Goal: Task Accomplishment & Management: Use online tool/utility

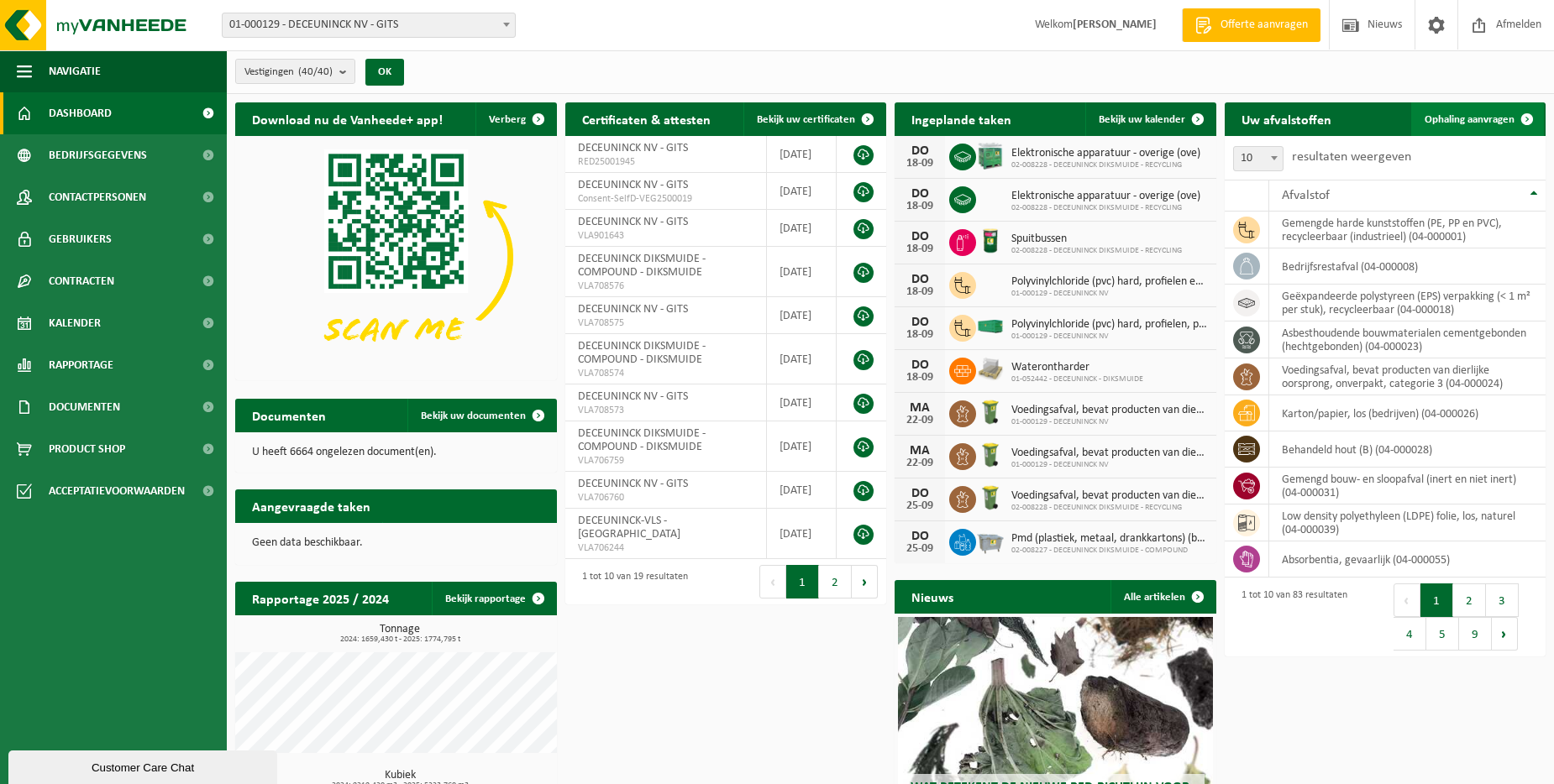
click at [1437, 114] on span "Ophaling aanvragen" at bounding box center [1469, 119] width 90 height 11
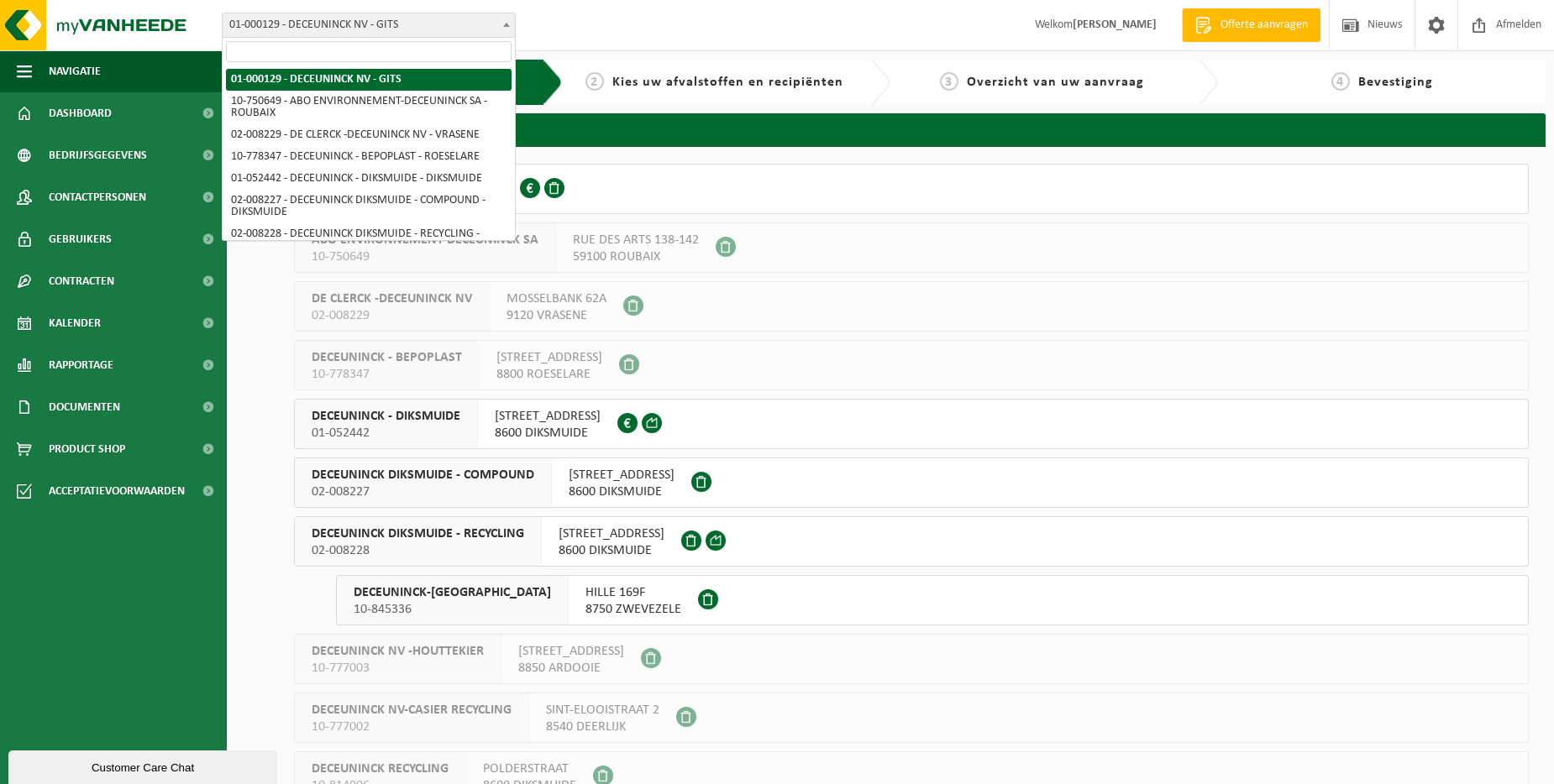
click at [507, 23] on span at bounding box center [505, 24] width 16 height 22
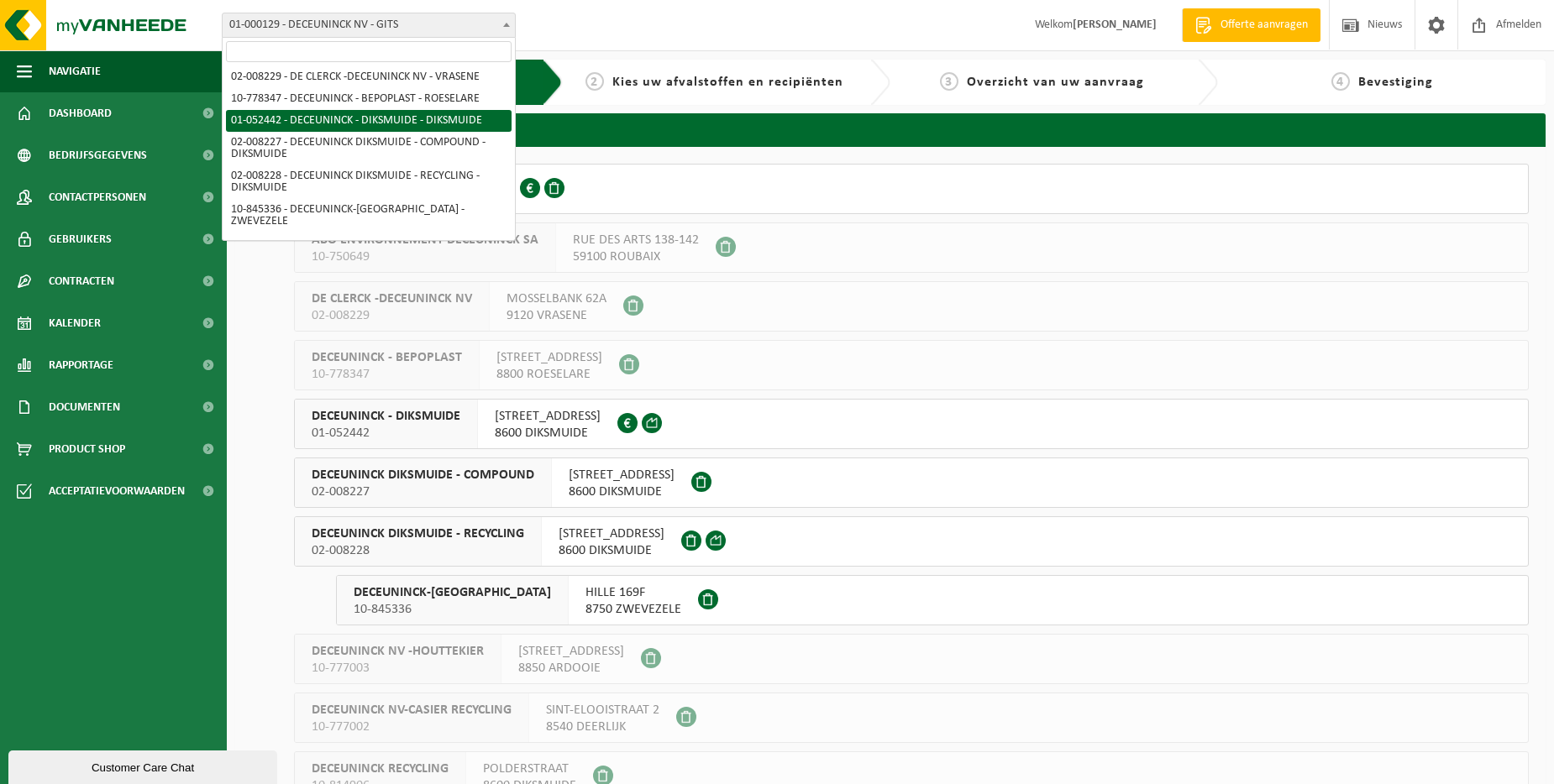
scroll to position [84, 0]
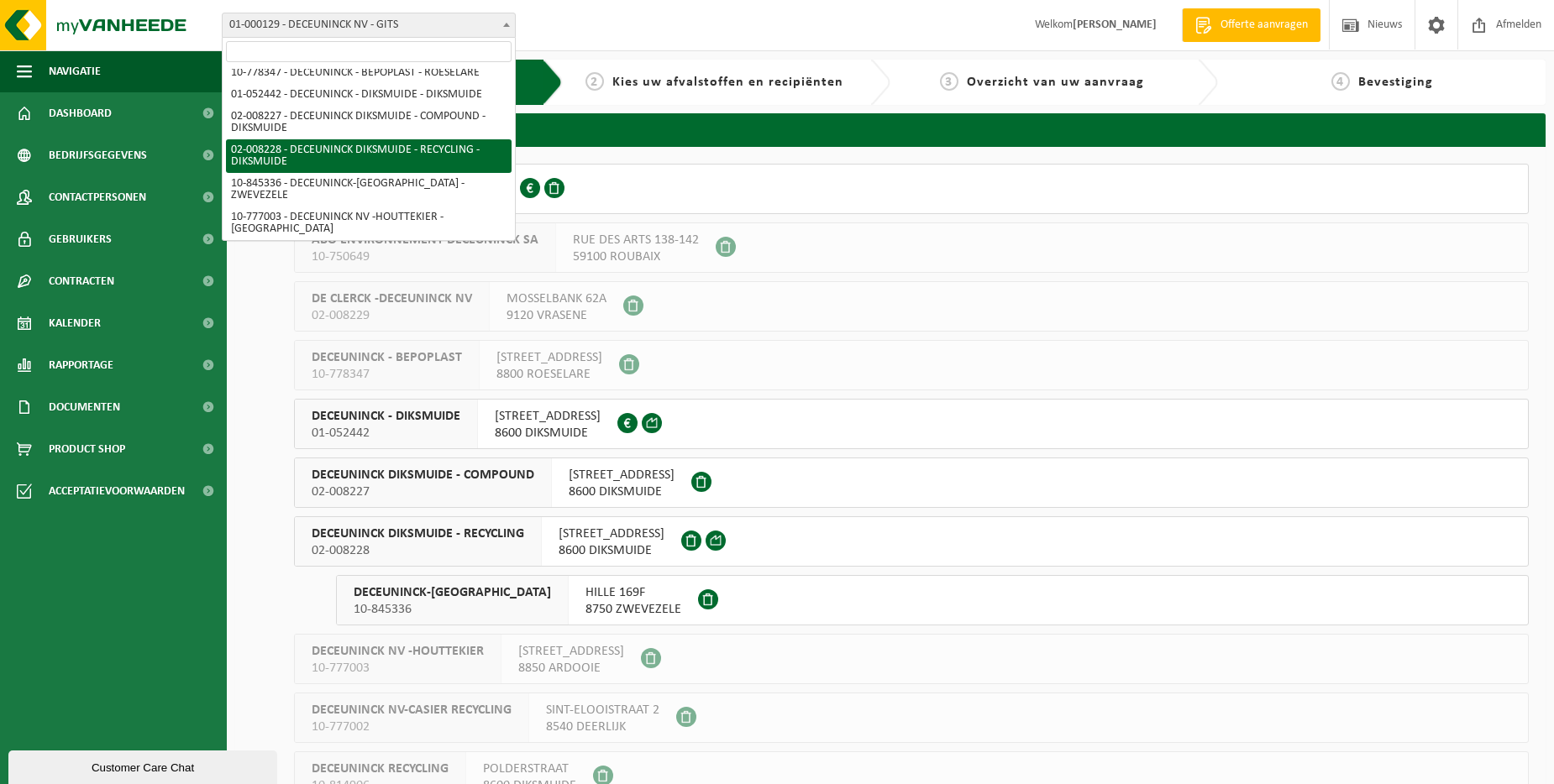
select select "1119"
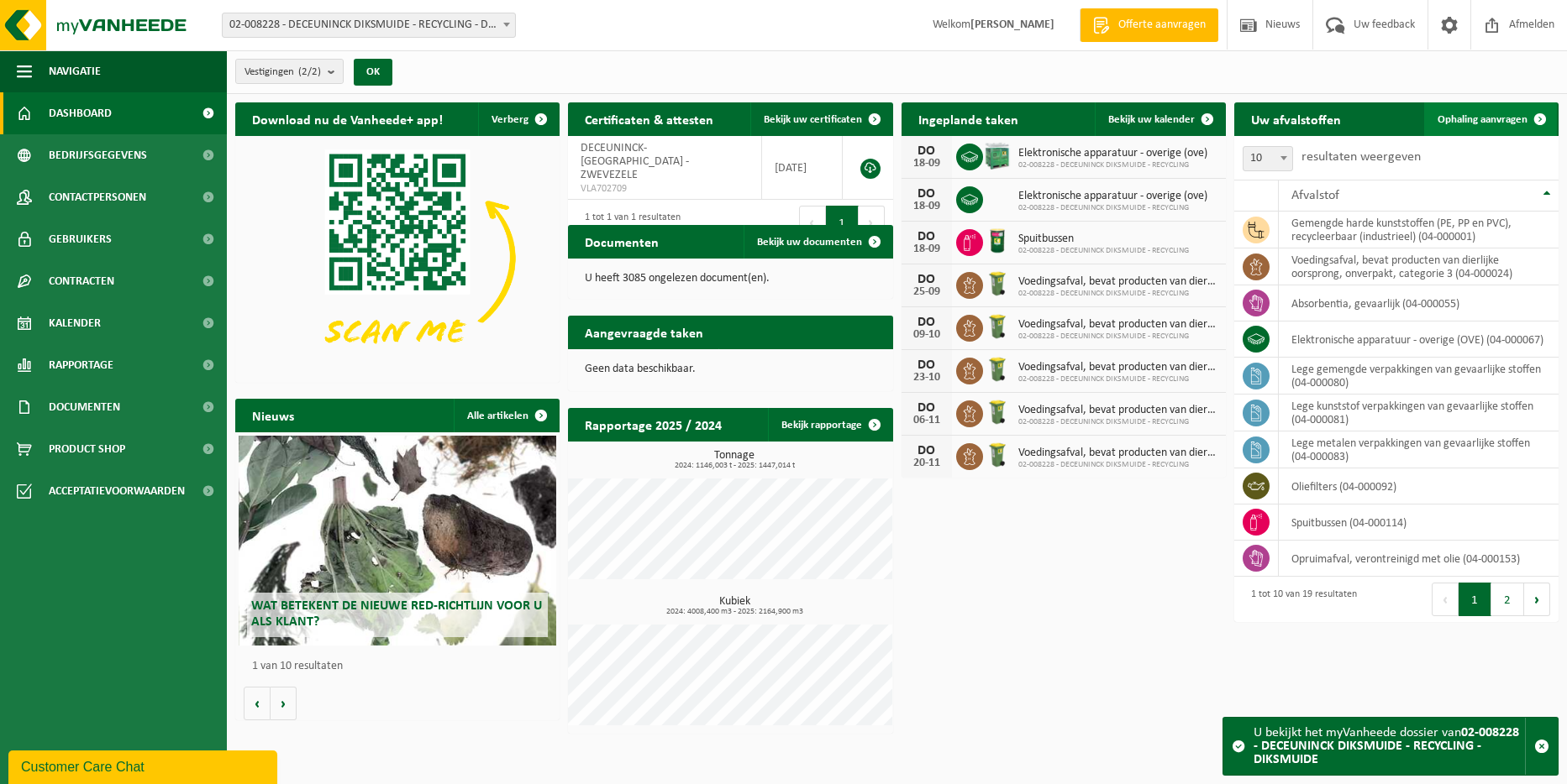
click at [1452, 117] on span "Ophaling aanvragen" at bounding box center [1482, 119] width 90 height 11
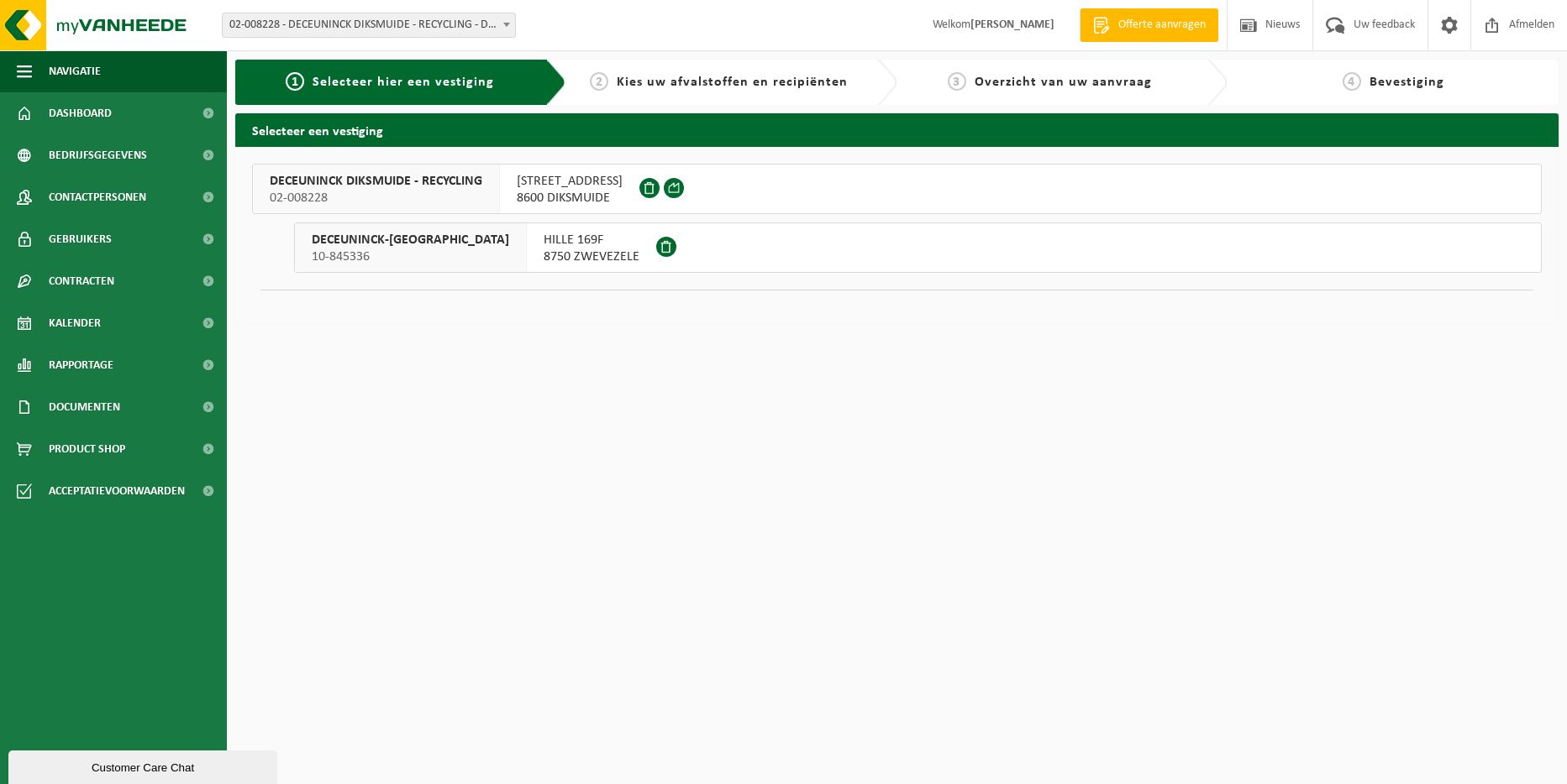
click at [419, 202] on span "02-008228" at bounding box center [375, 198] width 212 height 16
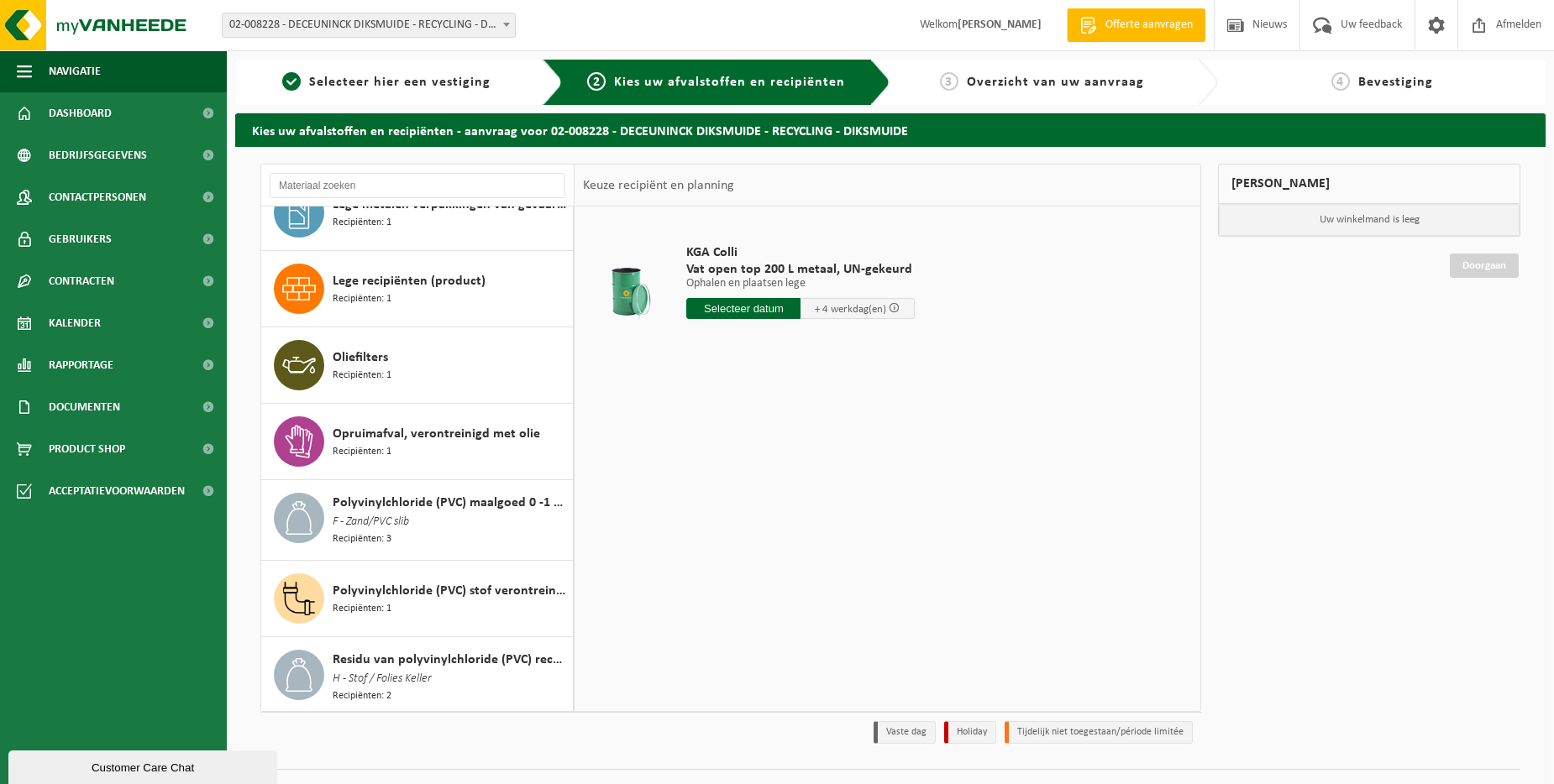
scroll to position [587, 0]
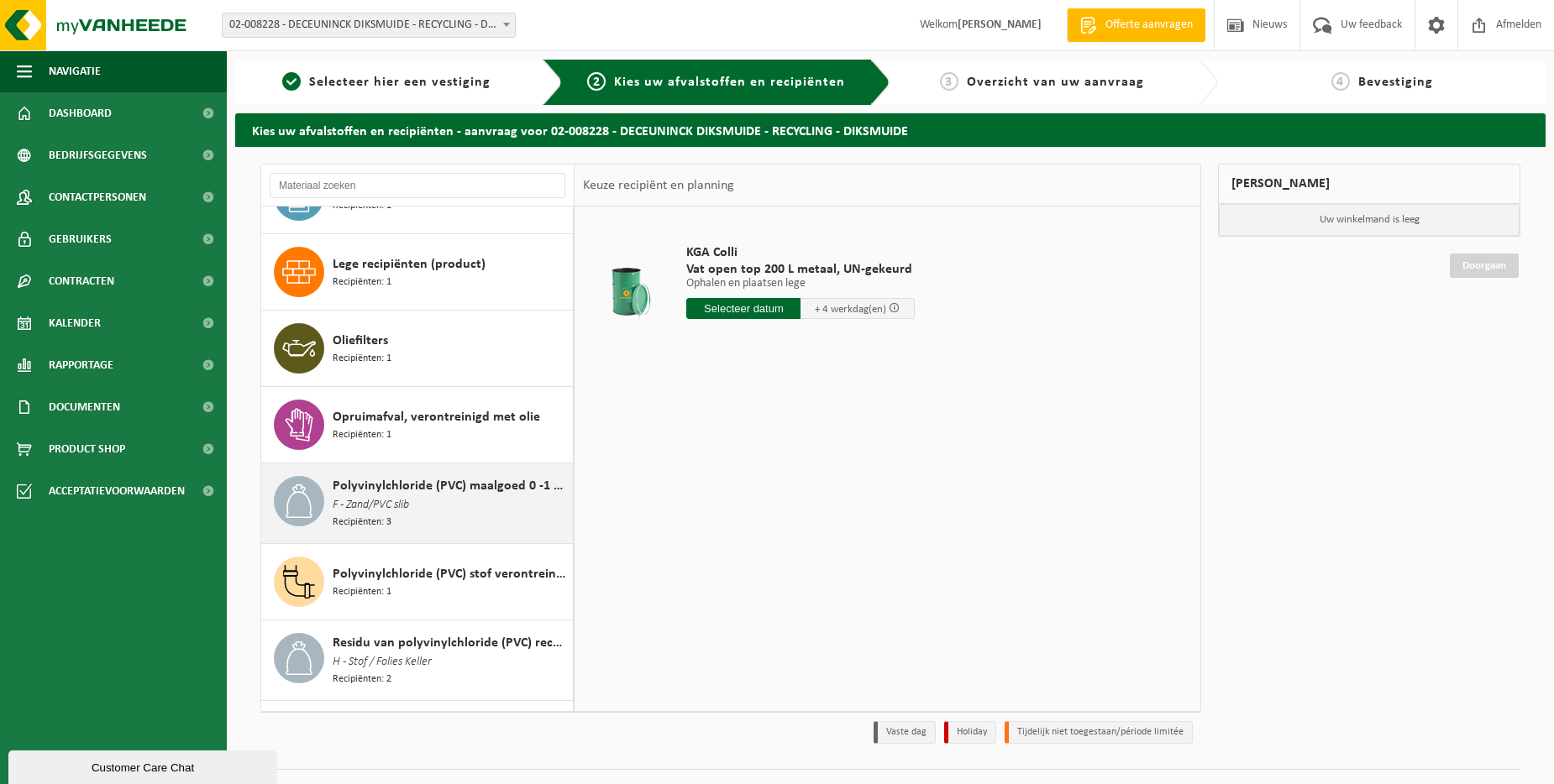
click at [384, 479] on span "Polyvinylchloride (PVC) maalgoed 0 -1 mm" at bounding box center [450, 486] width 236 height 20
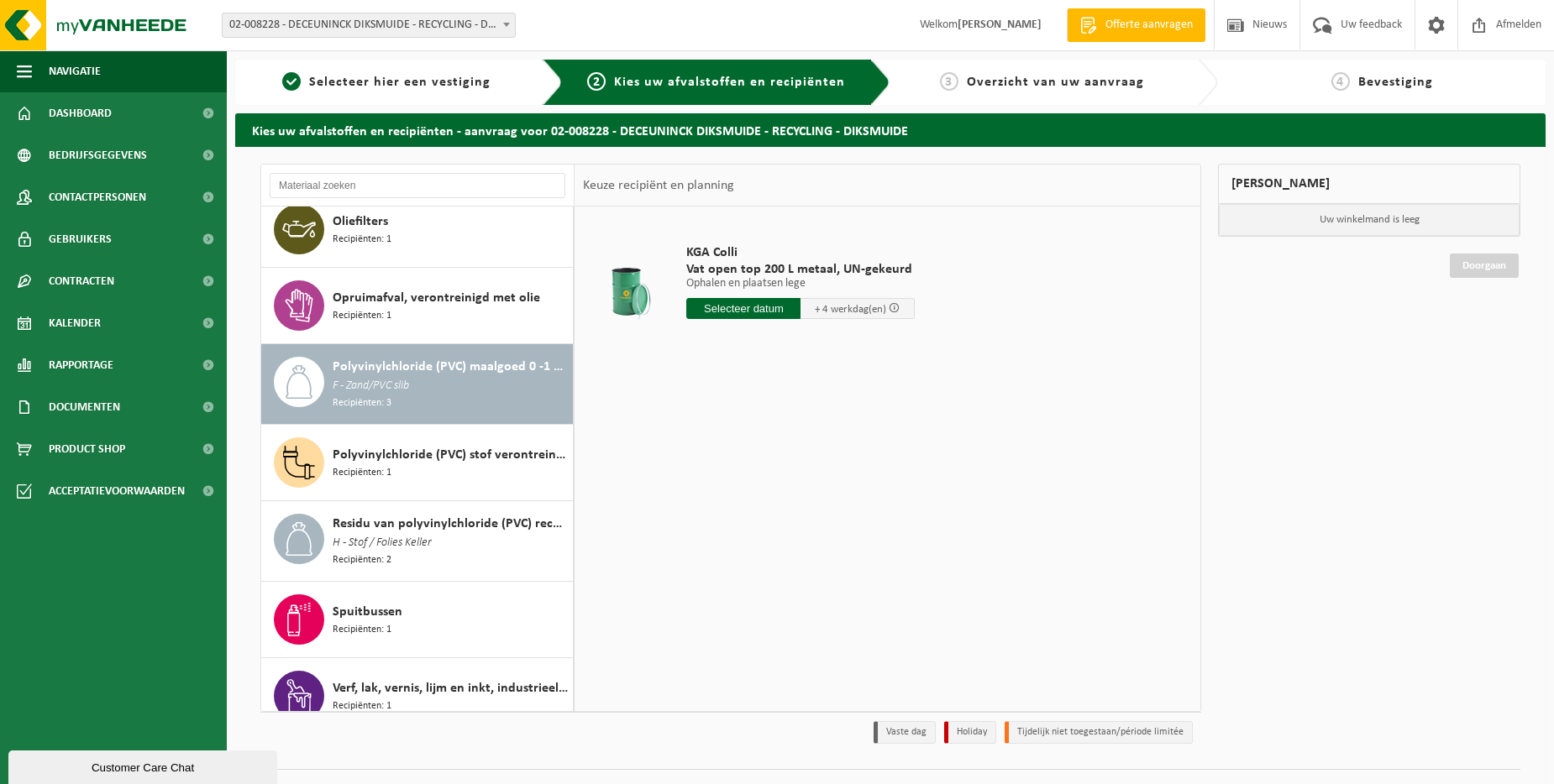
scroll to position [798, 0]
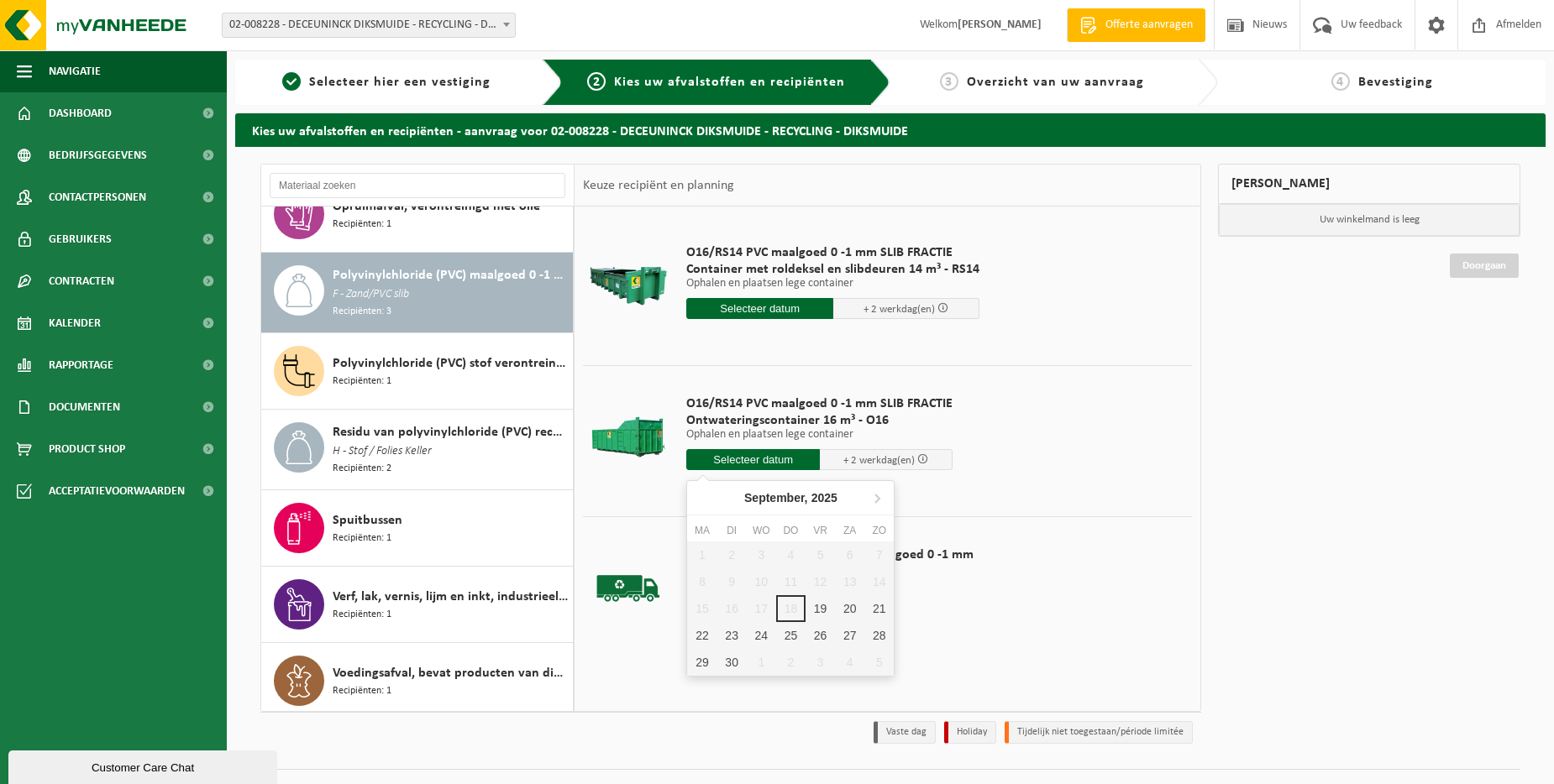
click at [746, 464] on input "text" at bounding box center [752, 460] width 133 height 21
click at [815, 607] on div "19" at bounding box center [820, 608] width 29 height 27
type input "Van 2025-09-19"
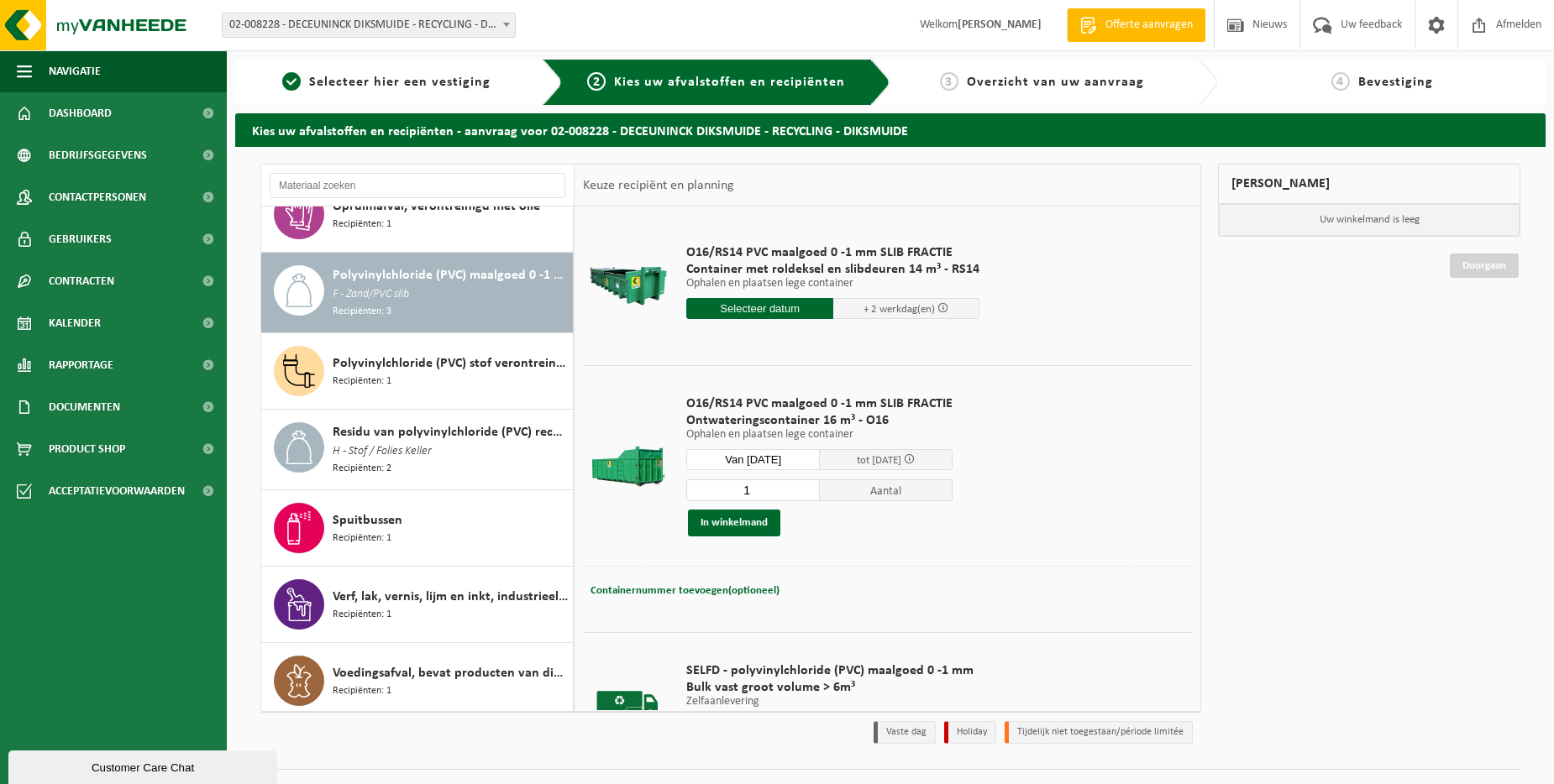
click at [748, 587] on span "Containernummer toevoegen(optioneel)" at bounding box center [685, 590] width 189 height 11
type input "O16-067"
click at [747, 526] on button "In winkelmand" at bounding box center [734, 523] width 93 height 27
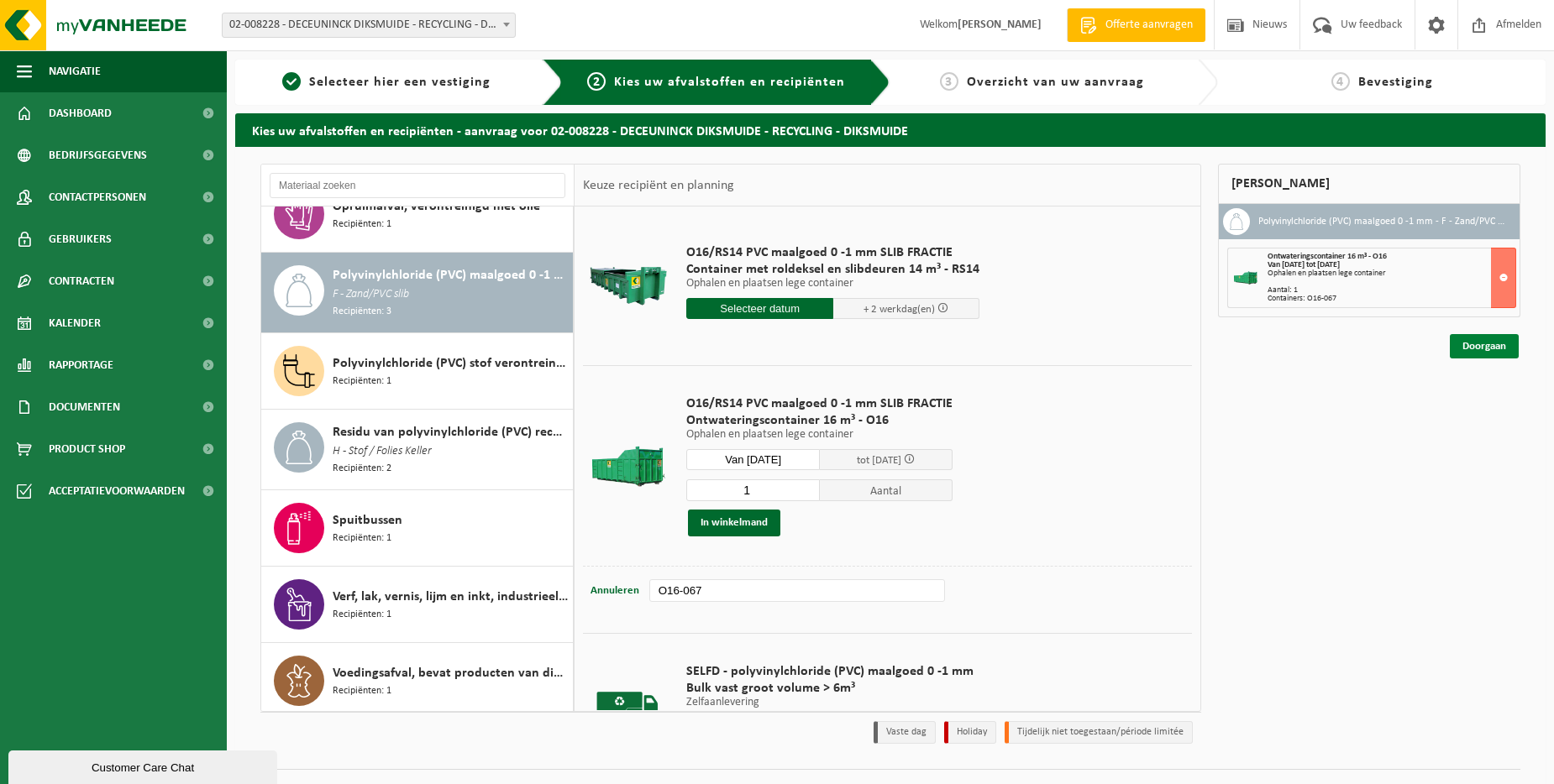
click at [1491, 344] on link "Doorgaan" at bounding box center [1484, 346] width 68 height 24
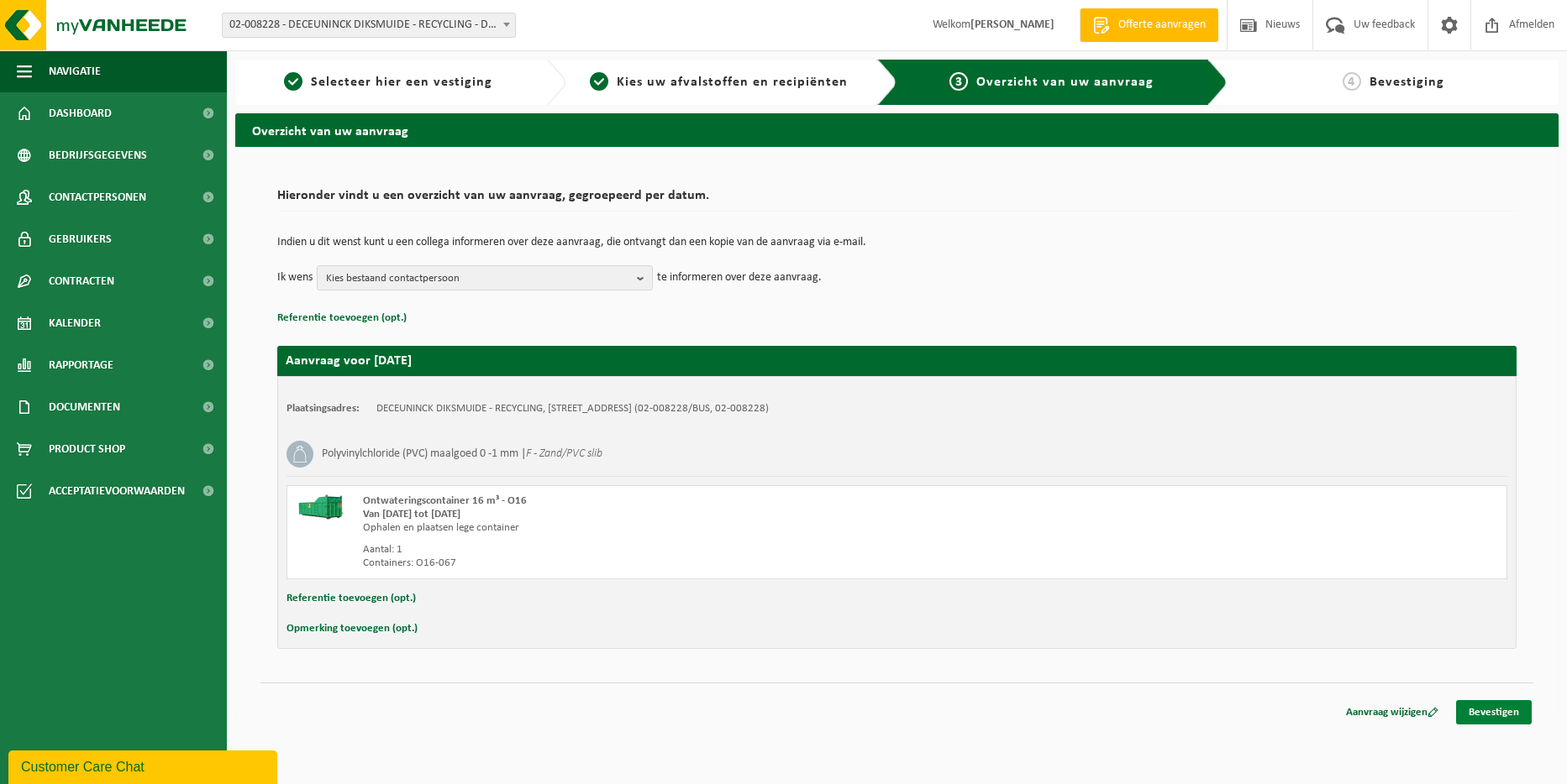
click at [1490, 708] on link "Bevestigen" at bounding box center [1494, 712] width 75 height 24
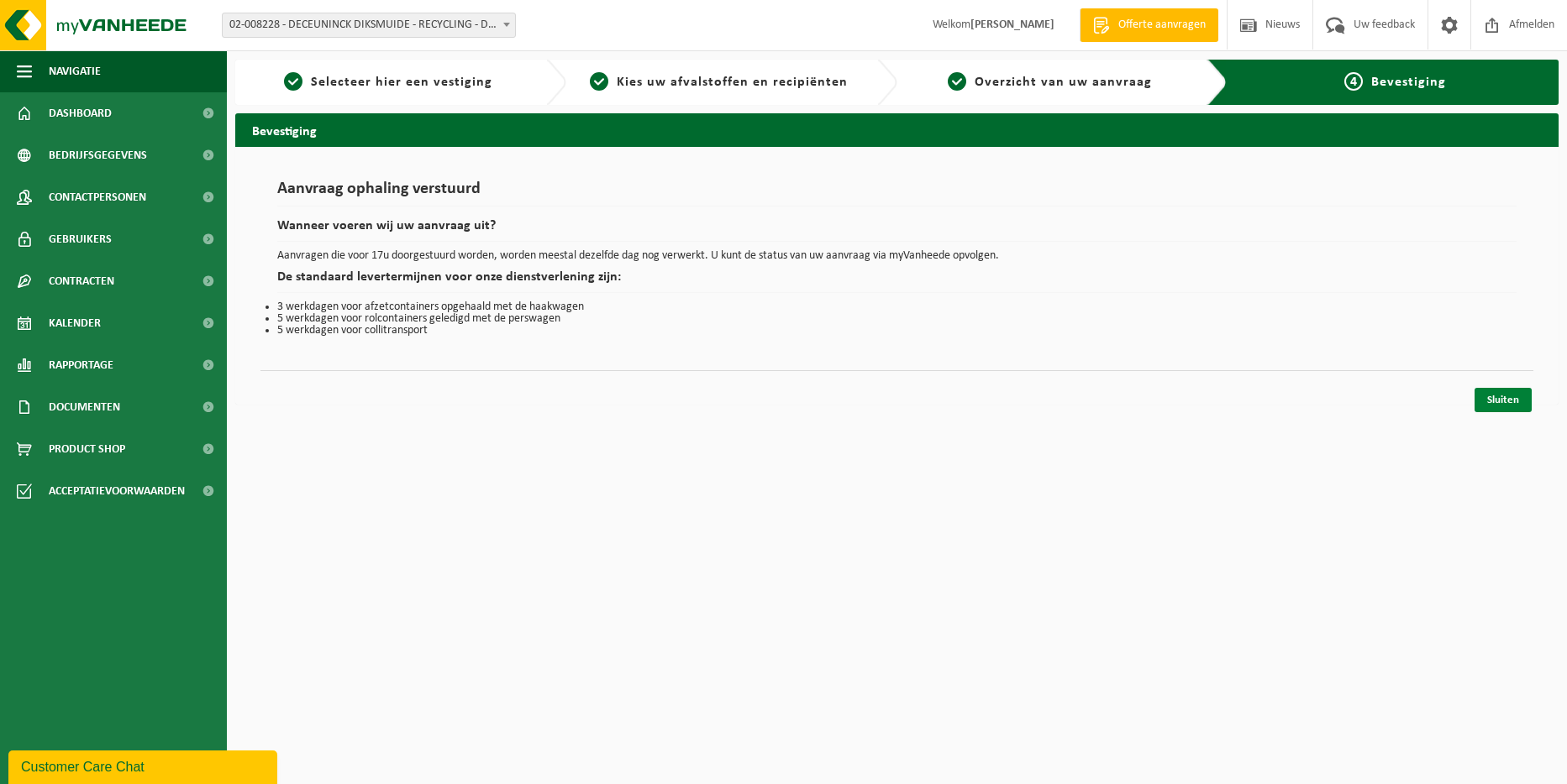
click at [1491, 392] on link "Sluiten" at bounding box center [1502, 399] width 57 height 24
